Goal: Download file/media

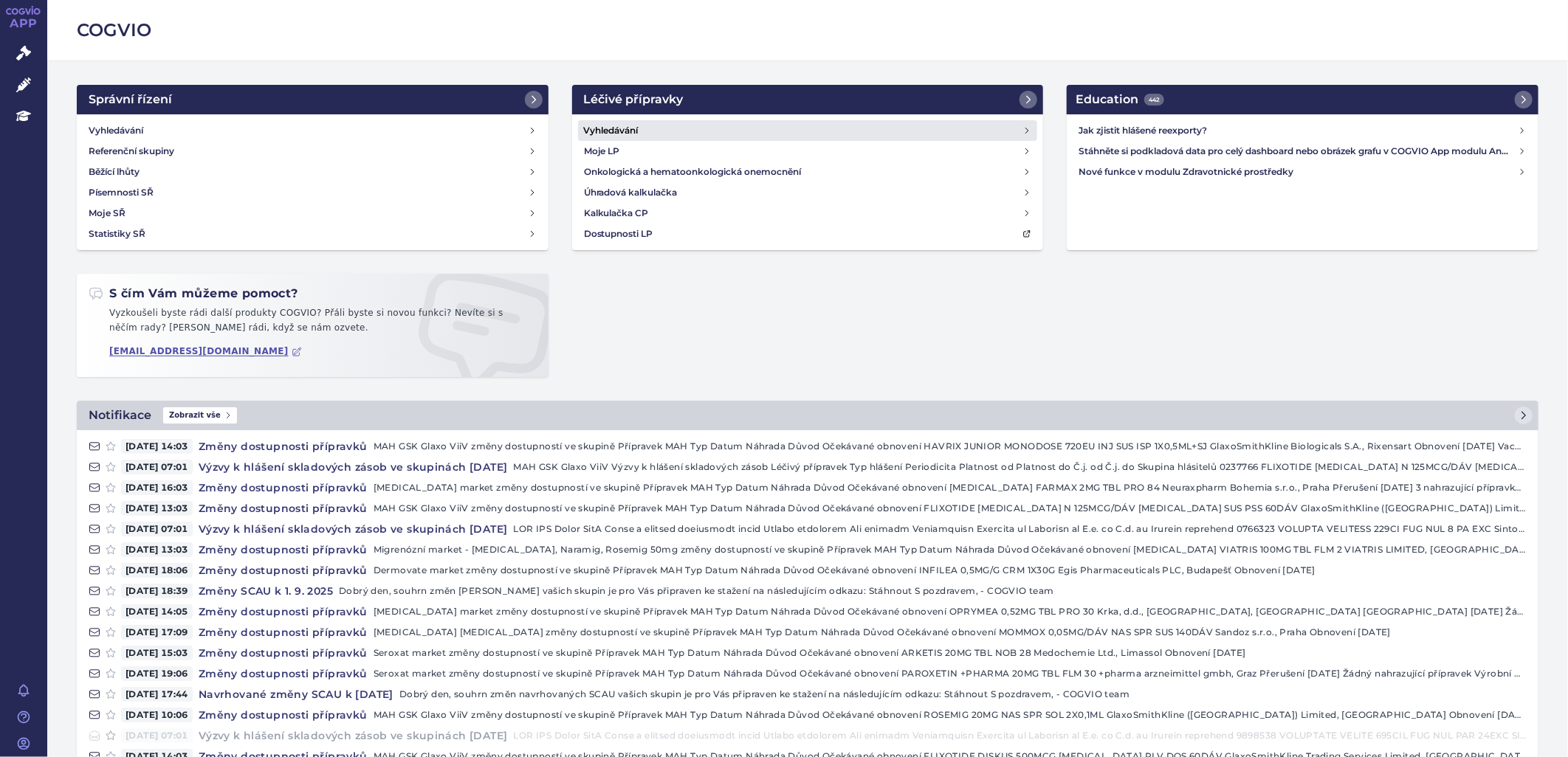
click at [625, 125] on h4 "Vyhledávání" at bounding box center [611, 130] width 55 height 14
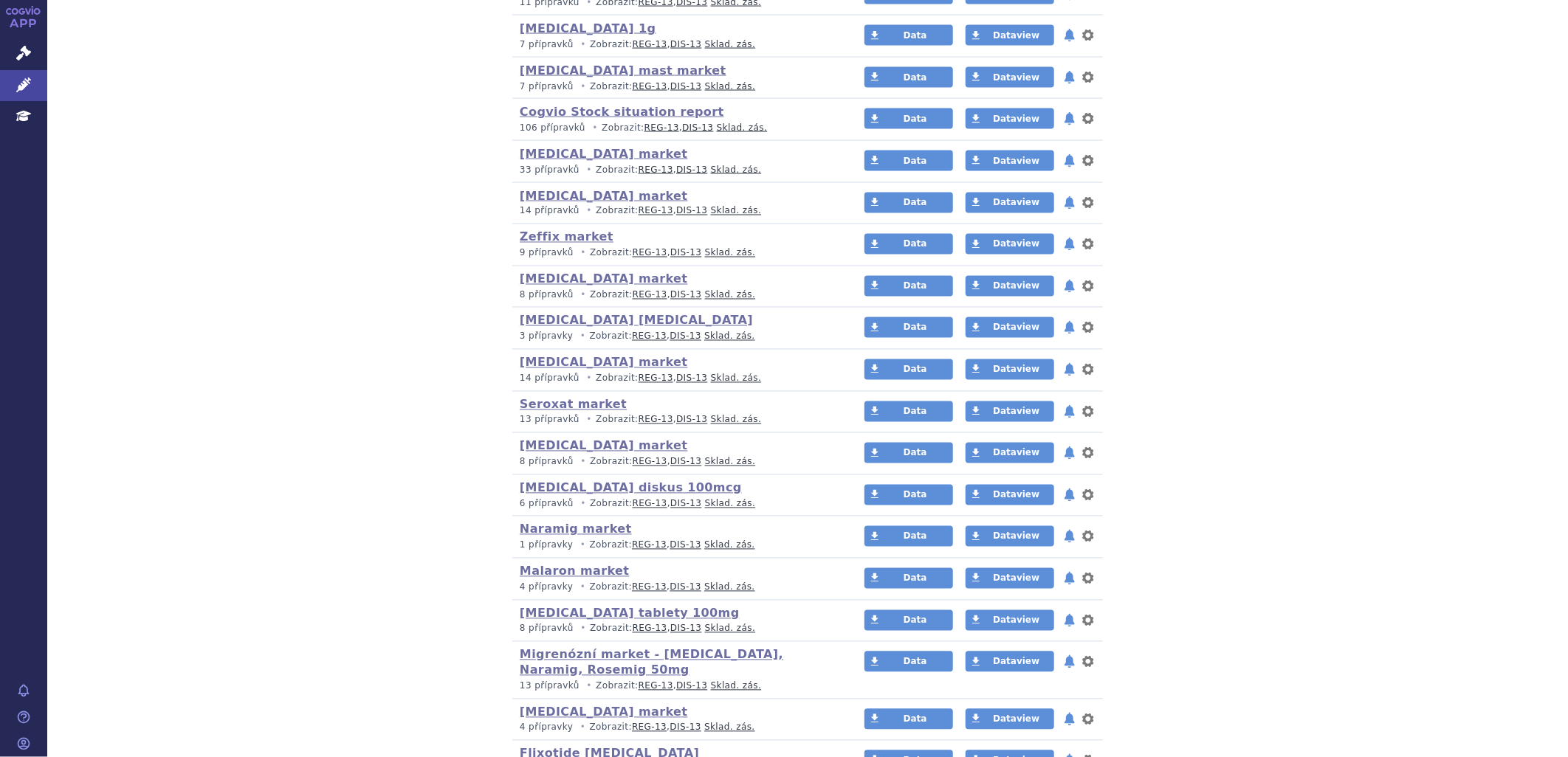
scroll to position [1475, 0]
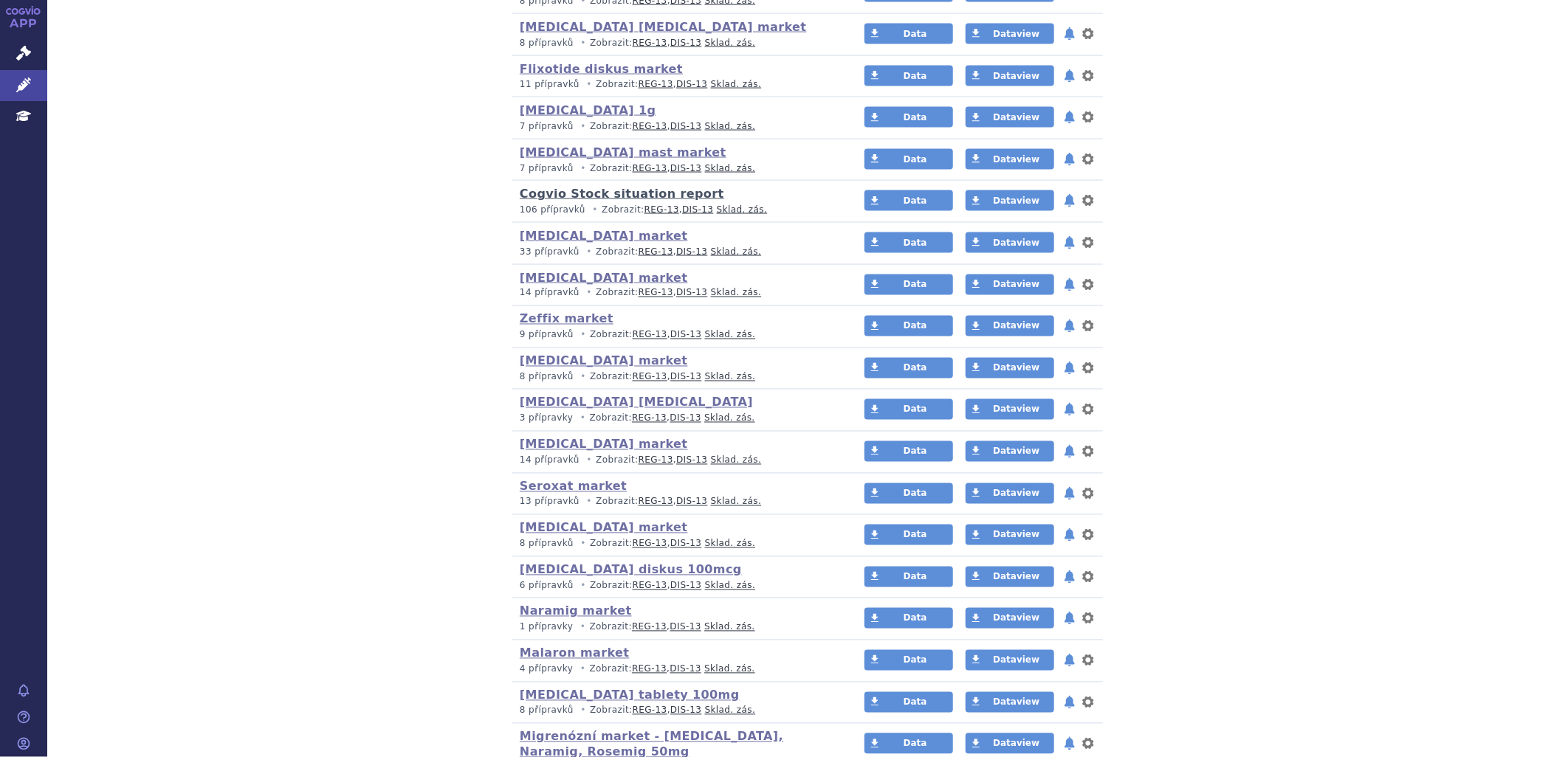
click at [666, 200] on link "Cogvio Stock situation report" at bounding box center [622, 193] width 204 height 14
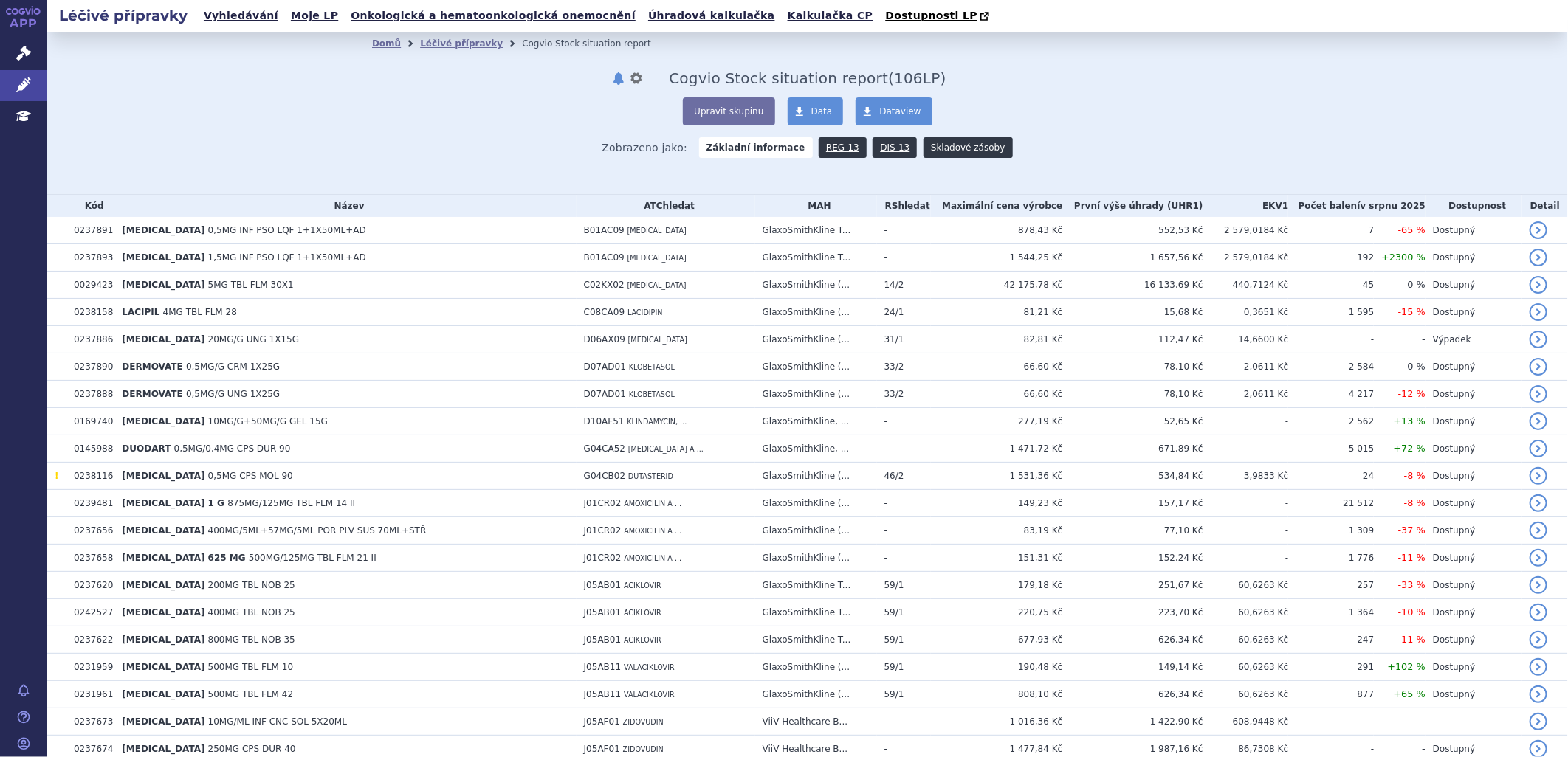
click at [955, 142] on link "Skladové zásoby" at bounding box center [968, 148] width 89 height 21
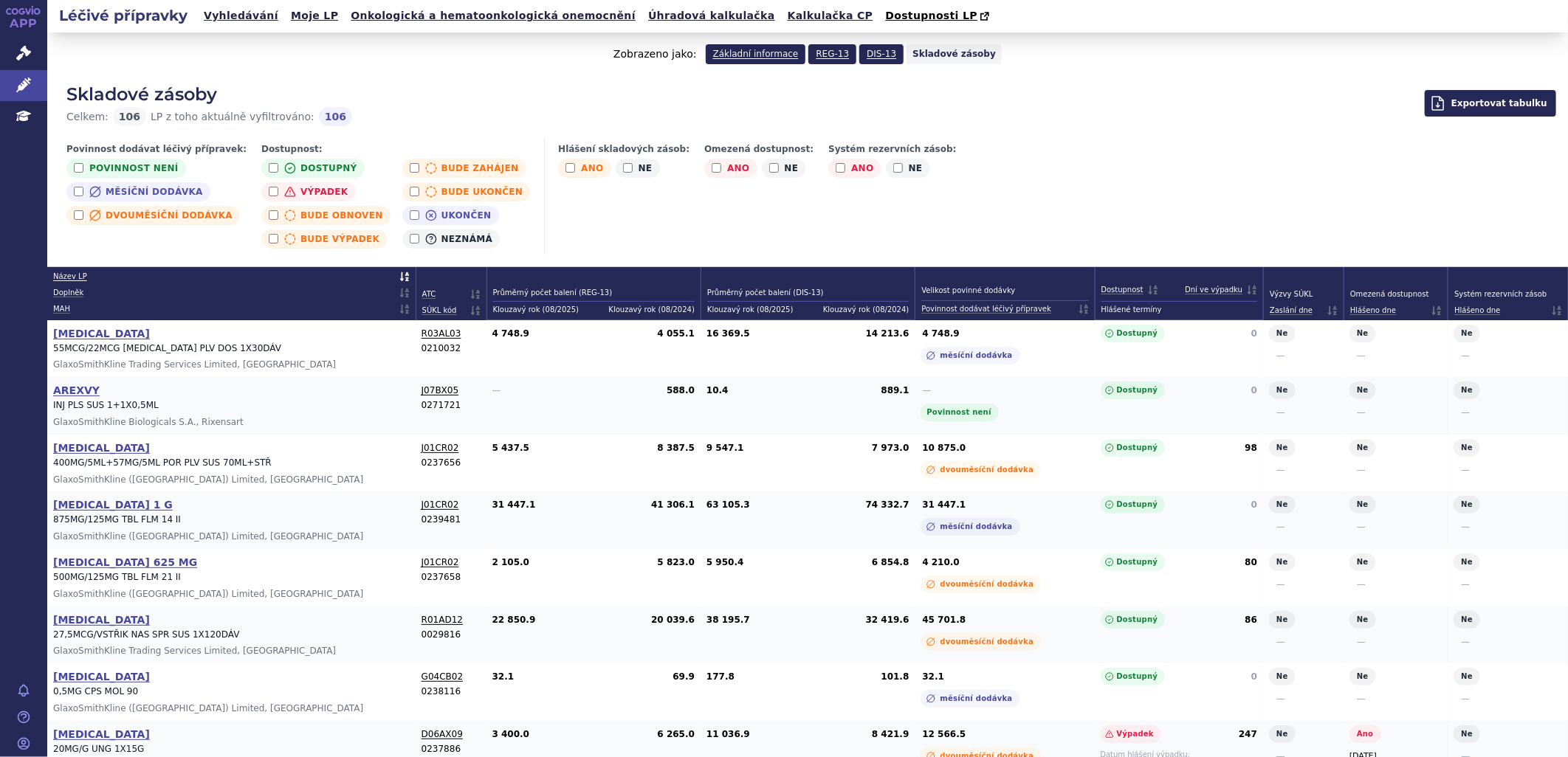
click at [1511, 104] on span "Exportovat tabulku" at bounding box center [1490, 103] width 131 height 27
click at [1501, 130] on button "Export XLSX" at bounding box center [1490, 134] width 118 height 27
